Goal: Task Accomplishment & Management: Use online tool/utility

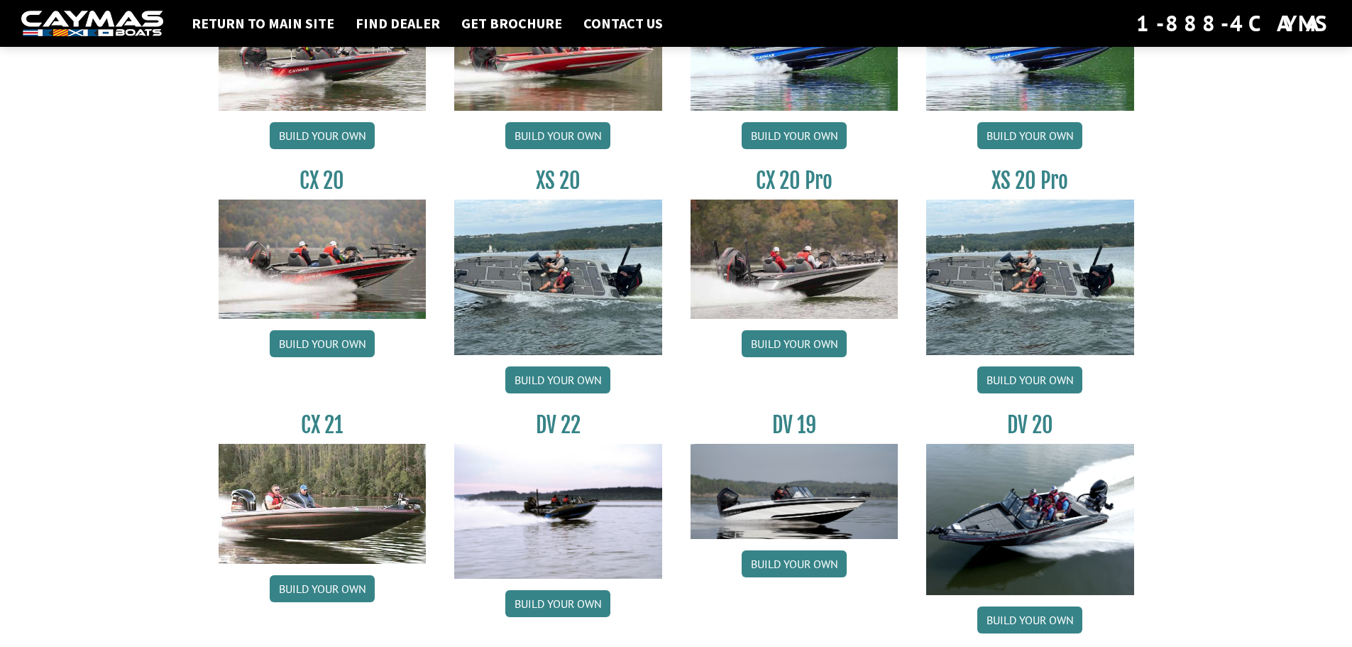
scroll to position [1348, 0]
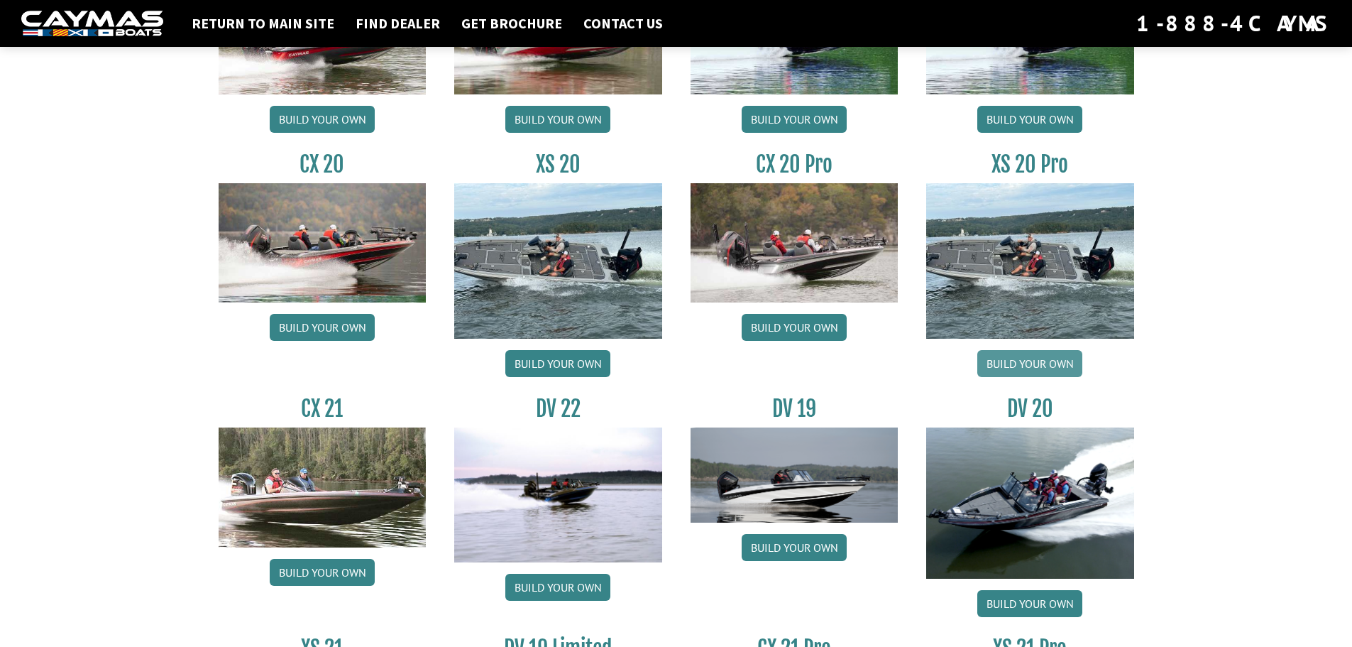
click at [1004, 356] on link "Build your own" at bounding box center [1029, 363] width 105 height 27
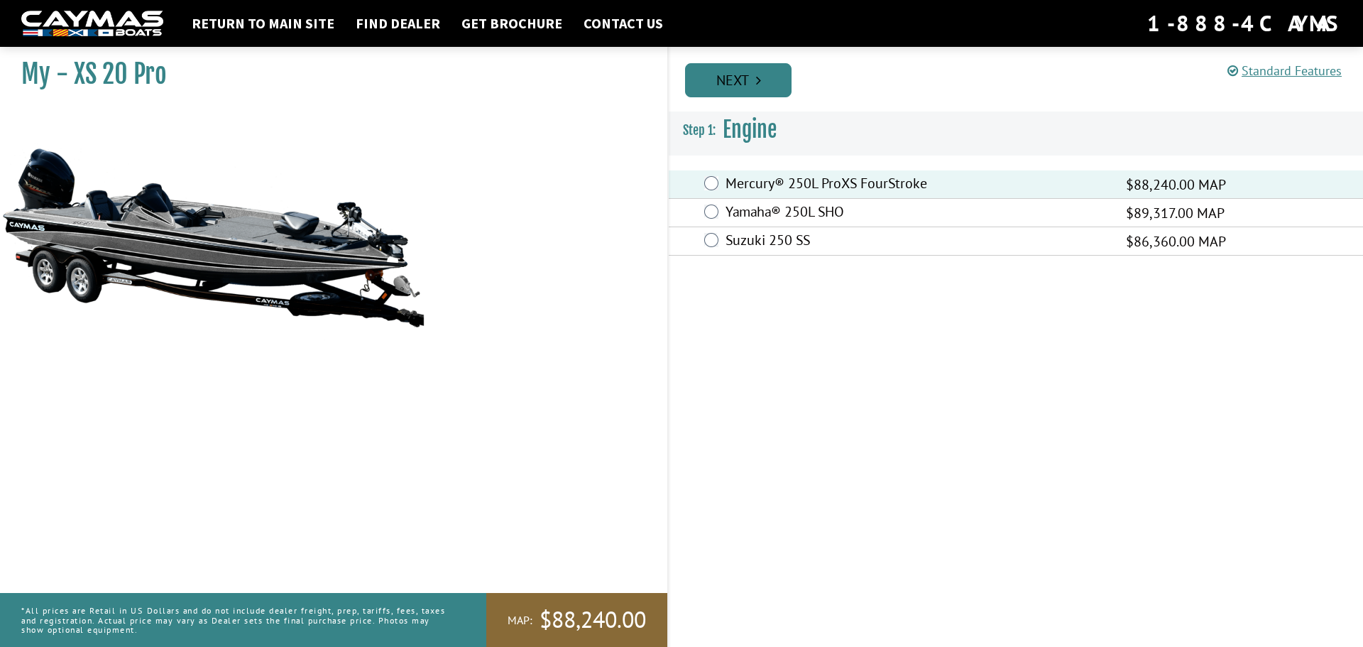
click at [753, 84] on link "Next" at bounding box center [738, 80] width 106 height 34
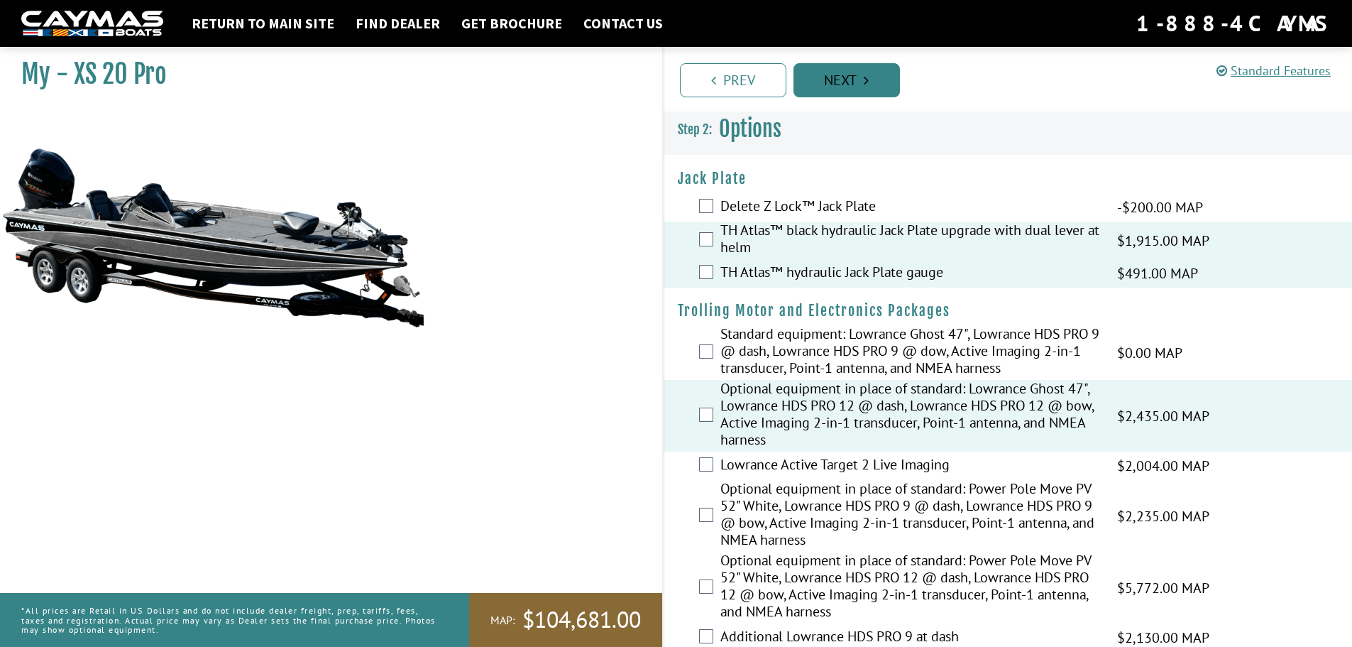
click at [868, 89] on link "Next" at bounding box center [846, 80] width 106 height 34
